Goal: Complete application form

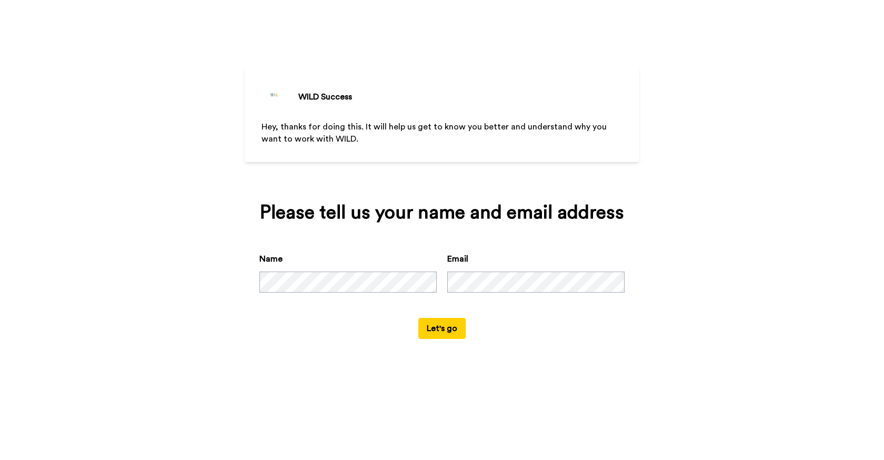
click at [445, 332] on button "Let's go" at bounding box center [441, 328] width 47 height 21
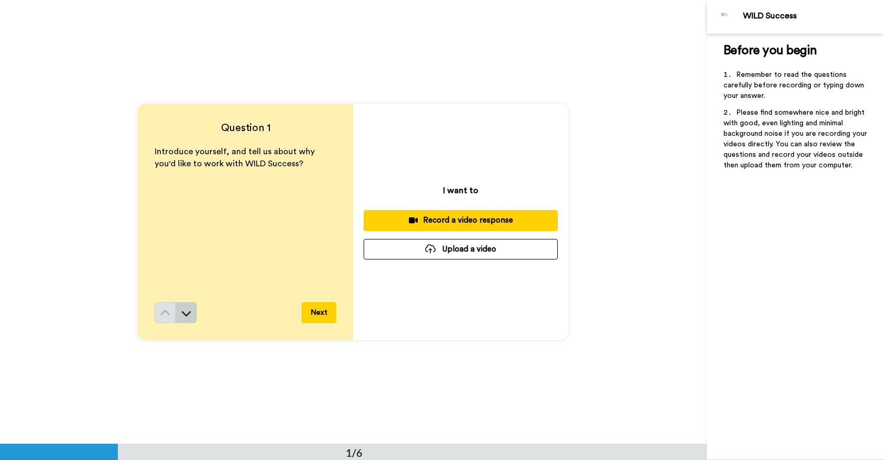
click at [186, 315] on icon at bounding box center [186, 313] width 9 height 5
click at [484, 222] on div "Record a video response" at bounding box center [460, 220] width 177 height 11
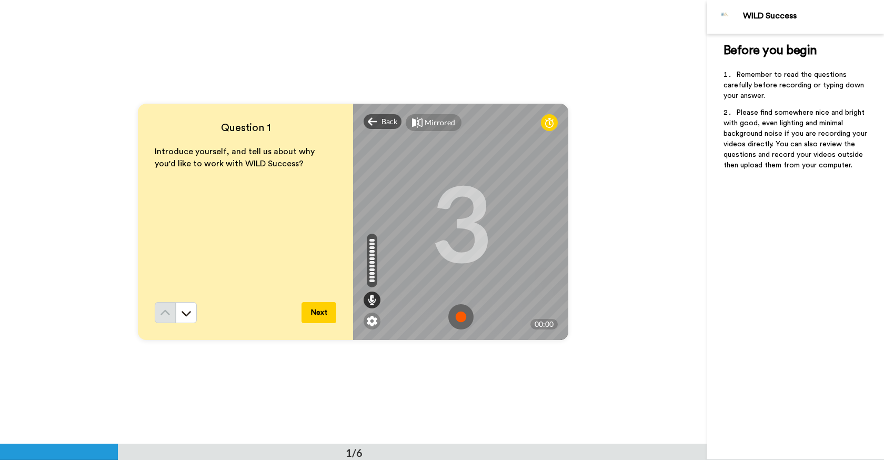
click at [464, 318] on img at bounding box center [460, 316] width 25 height 25
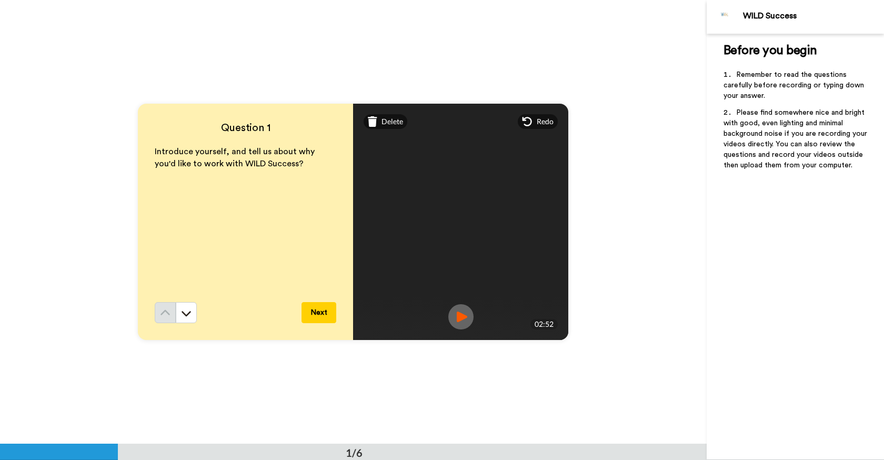
click at [323, 315] on button "Next" at bounding box center [319, 312] width 35 height 21
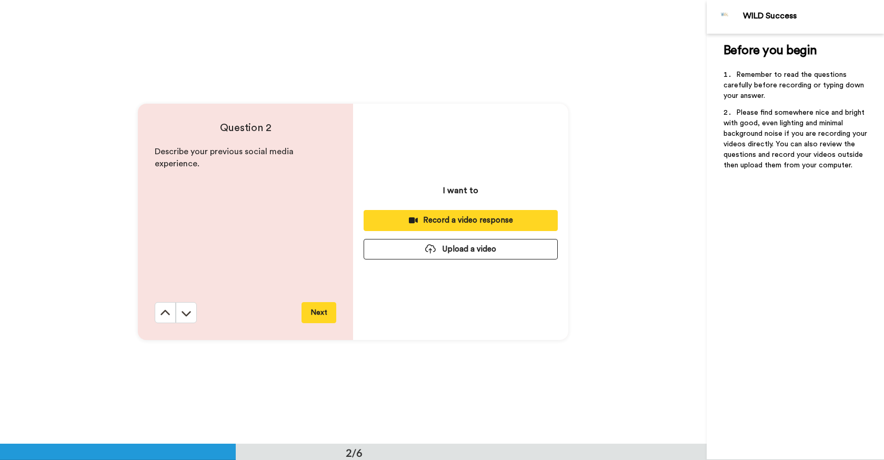
scroll to position [444, 0]
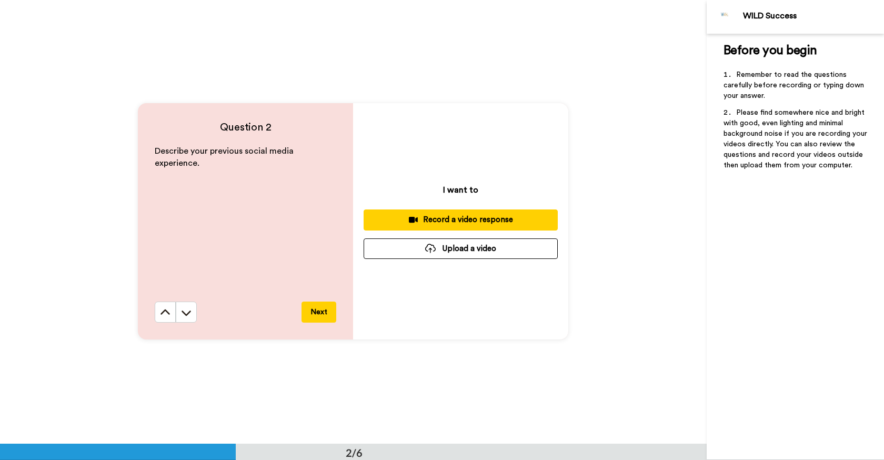
click at [490, 220] on div "Record a video response" at bounding box center [460, 219] width 177 height 11
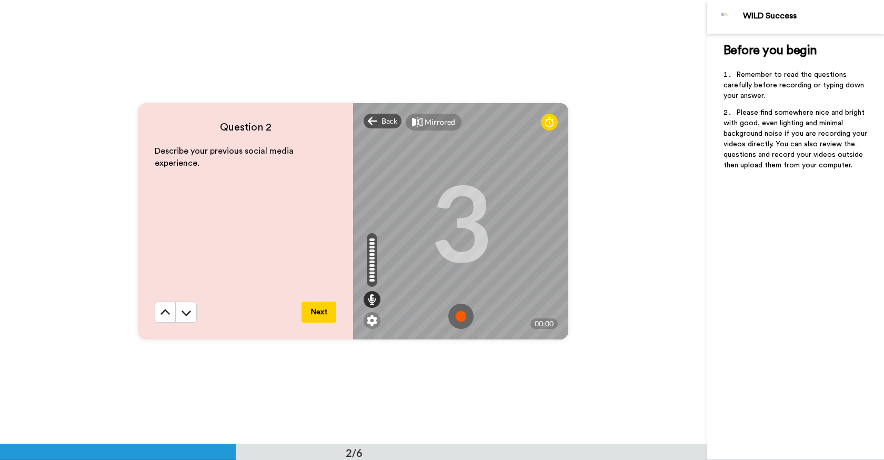
click at [463, 319] on img at bounding box center [460, 316] width 25 height 25
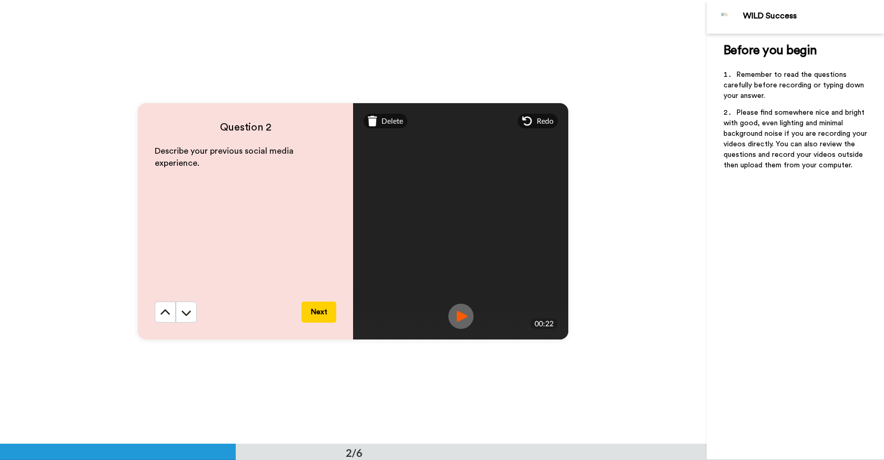
click at [395, 128] on div "Mirrored Redo" at bounding box center [460, 121] width 215 height 36
click at [386, 121] on span "Delete" at bounding box center [393, 121] width 22 height 11
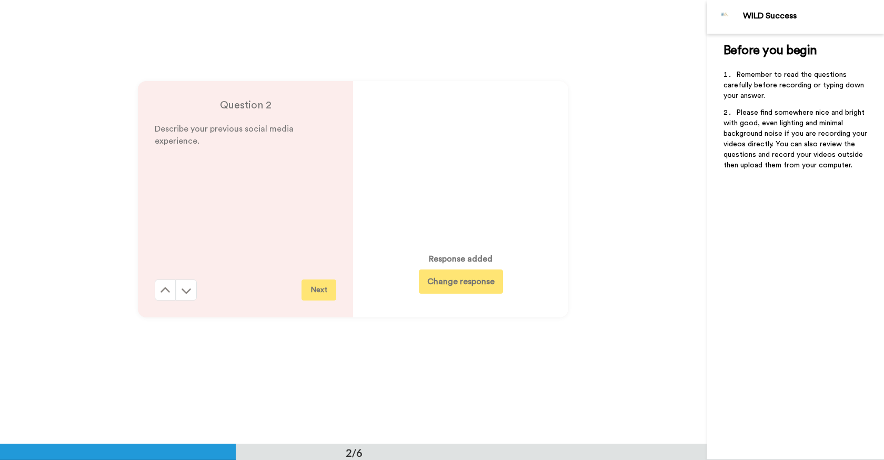
scroll to position [431, 0]
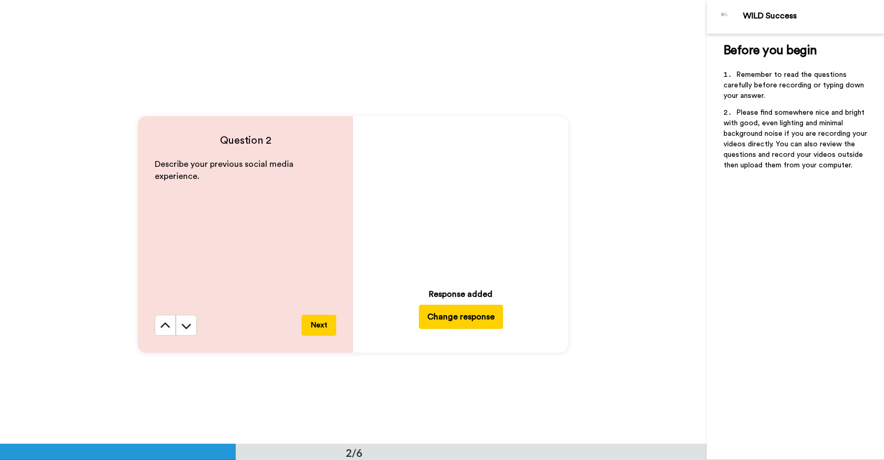
click at [454, 318] on button "Change response" at bounding box center [461, 317] width 84 height 24
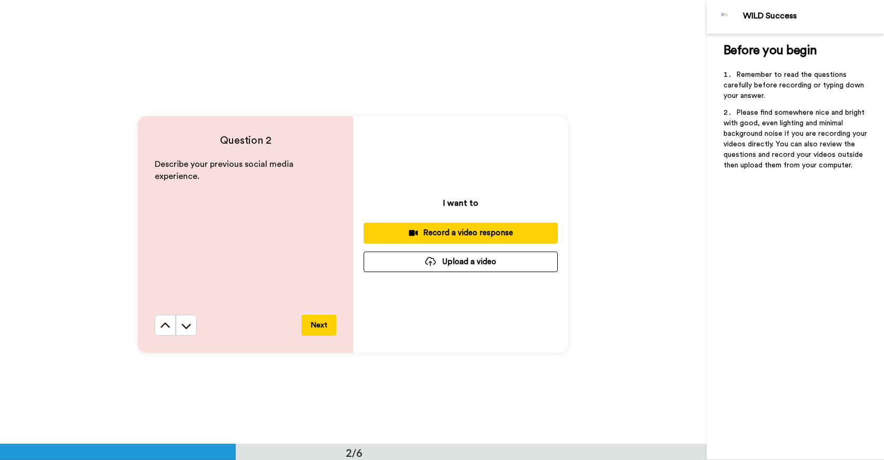
click at [462, 236] on div "Record a video response" at bounding box center [460, 232] width 177 height 11
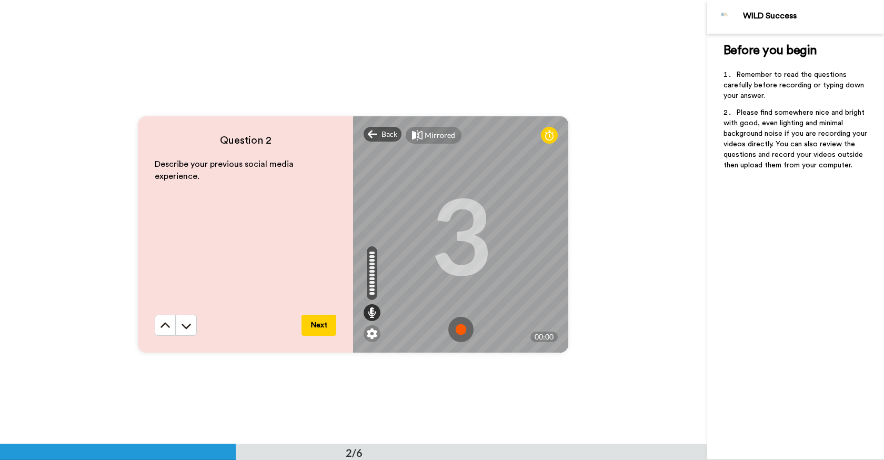
click at [465, 329] on img at bounding box center [460, 329] width 25 height 25
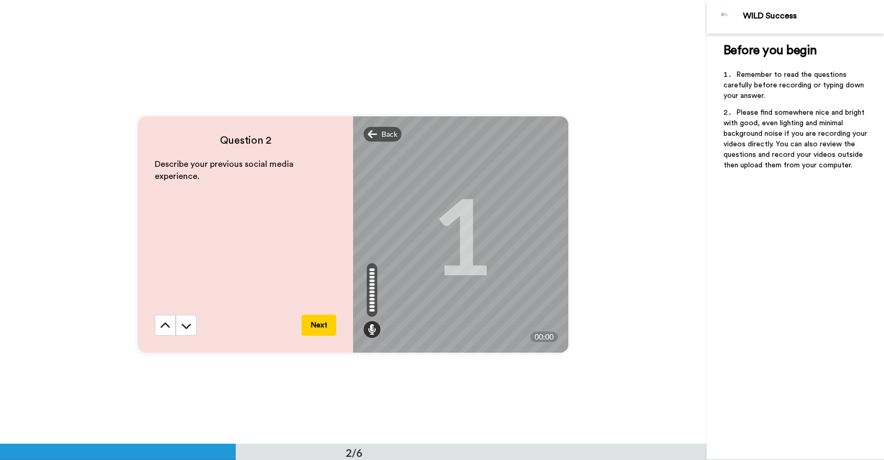
click at [470, 387] on div "Question 2 Describe your previous social media experience. Next Back Mirrored R…" at bounding box center [353, 235] width 707 height 444
click at [457, 333] on img at bounding box center [460, 329] width 25 height 25
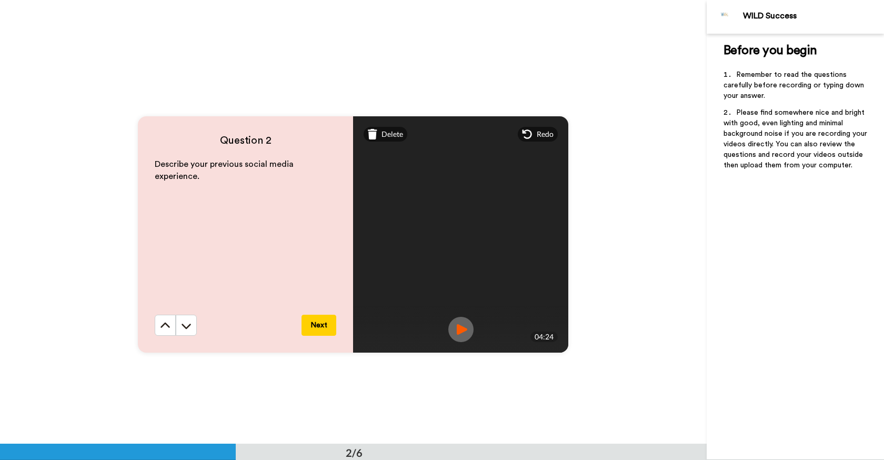
click at [318, 325] on button "Next" at bounding box center [319, 325] width 35 height 21
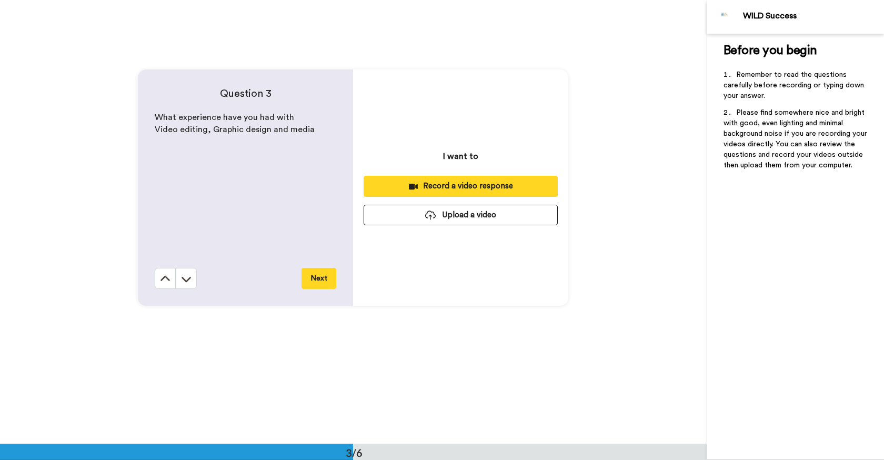
scroll to position [943, 0]
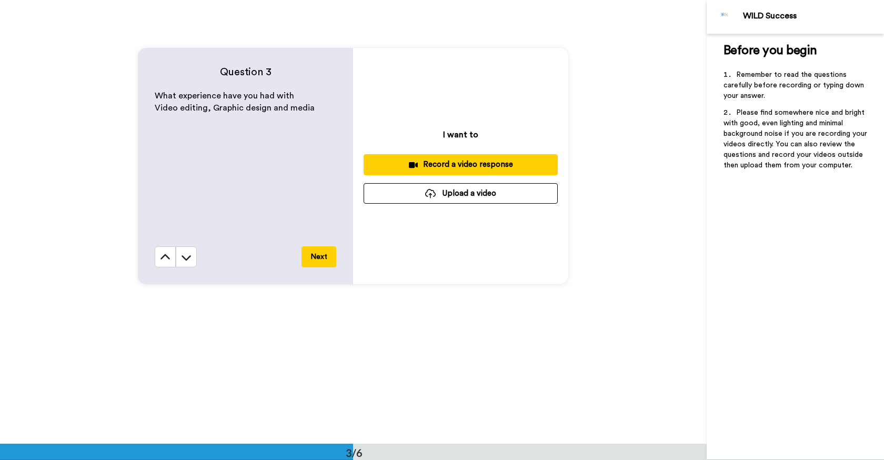
click at [461, 164] on div "Record a video response" at bounding box center [460, 164] width 177 height 11
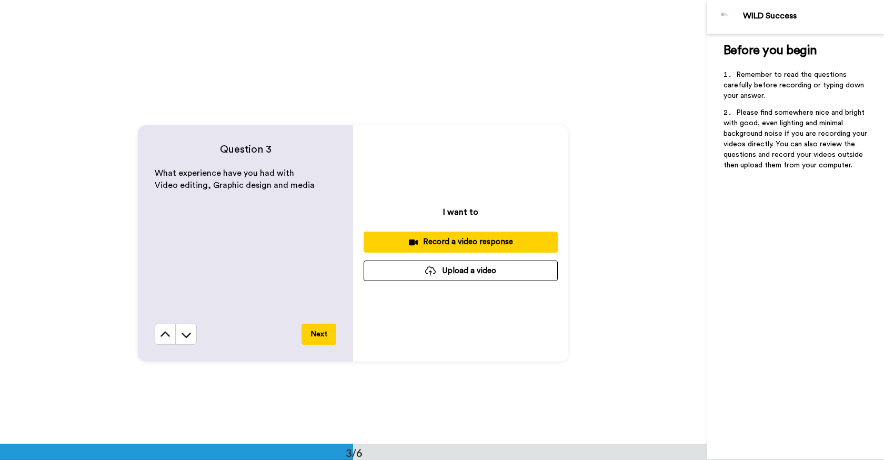
scroll to position [865, 0]
click at [454, 245] on div "Record a video response" at bounding box center [460, 242] width 177 height 11
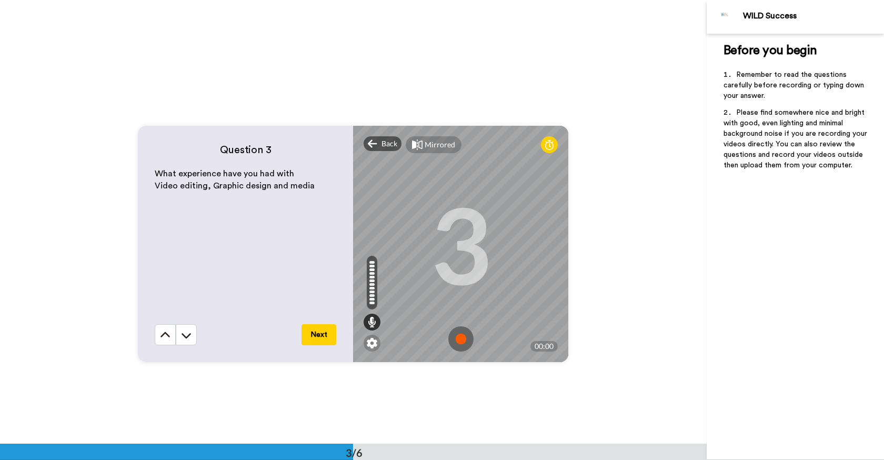
click at [461, 343] on img at bounding box center [460, 338] width 25 height 25
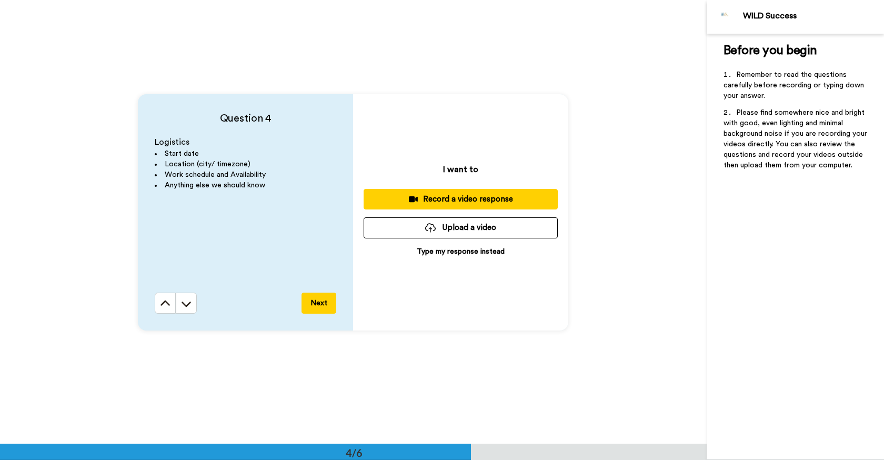
scroll to position [1336, 0]
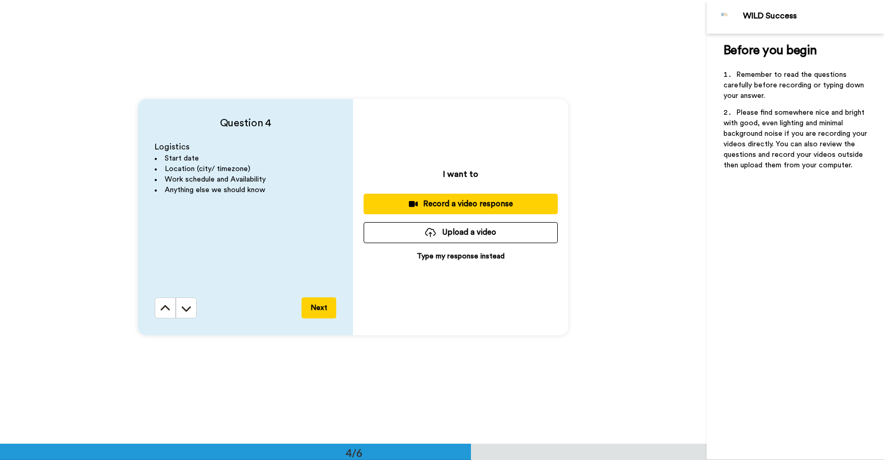
click at [459, 204] on div "Record a video response" at bounding box center [460, 203] width 177 height 11
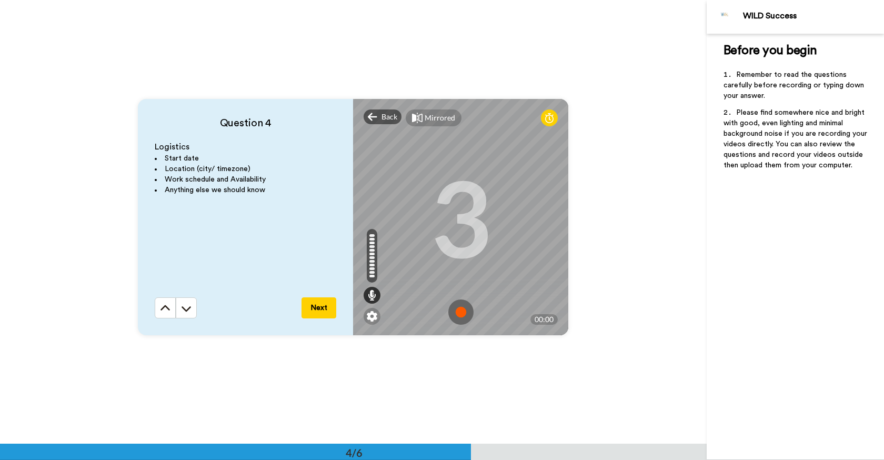
click at [462, 307] on img at bounding box center [460, 311] width 25 height 25
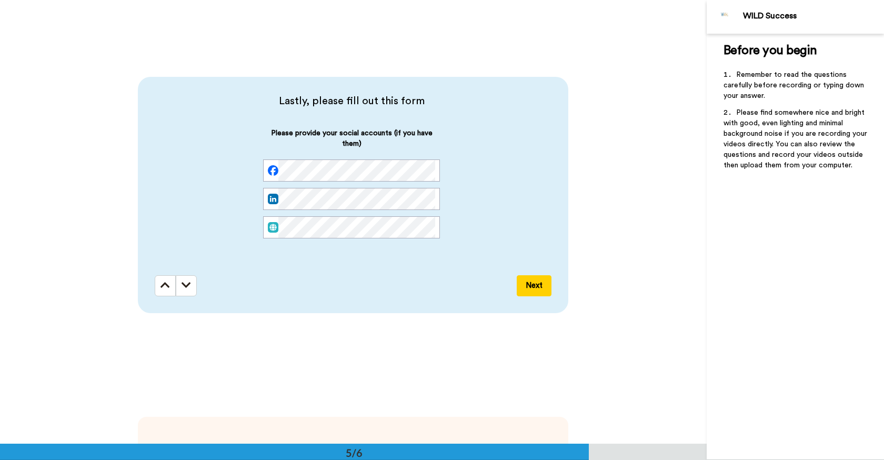
scroll to position [0, 0]
click at [539, 282] on button "Next" at bounding box center [534, 285] width 35 height 21
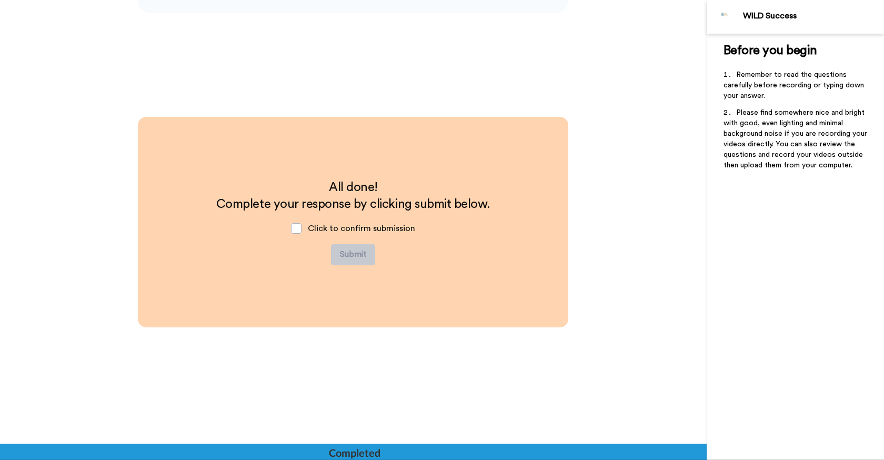
scroll to position [2102, 0]
click at [299, 227] on span at bounding box center [296, 228] width 11 height 11
click at [356, 263] on button "Submit" at bounding box center [353, 254] width 44 height 21
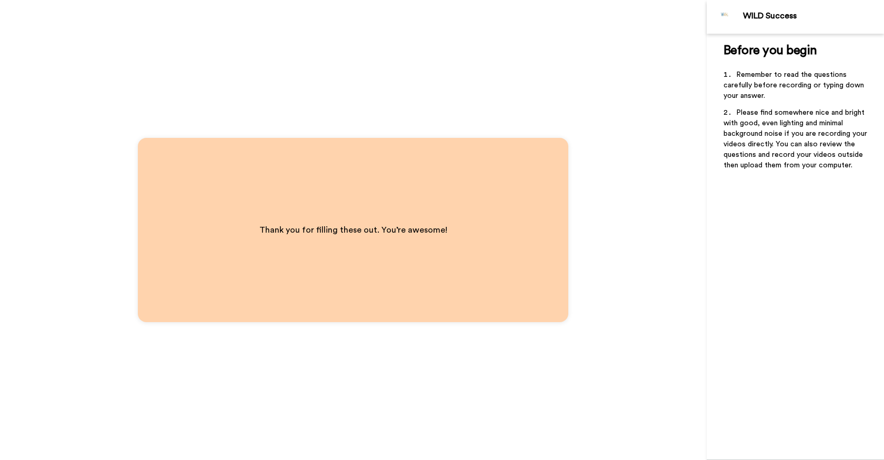
click at [355, 255] on div "Thank you for filling these out. You’re awesome!" at bounding box center [353, 230] width 230 height 57
click at [792, 341] on div "Before you begin ﻿ Remember to read the questions carefully before recording or…" at bounding box center [795, 247] width 177 height 426
click at [791, 349] on div "Before you begin ﻿ Remember to read the questions carefully before recording or…" at bounding box center [795, 247] width 177 height 426
click at [801, 387] on div "Before you begin ﻿ Remember to read the questions carefully before recording or…" at bounding box center [795, 247] width 177 height 426
